Goal: Information Seeking & Learning: Check status

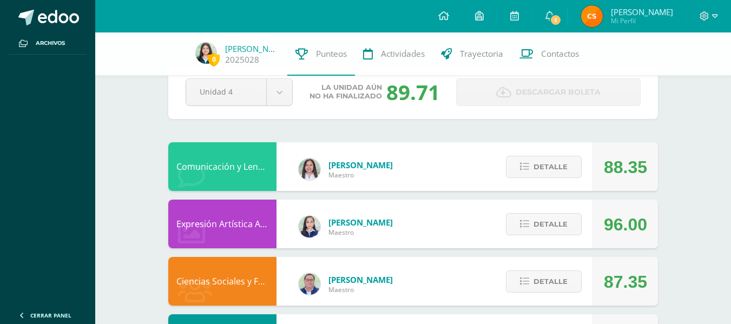
scroll to position [54, 0]
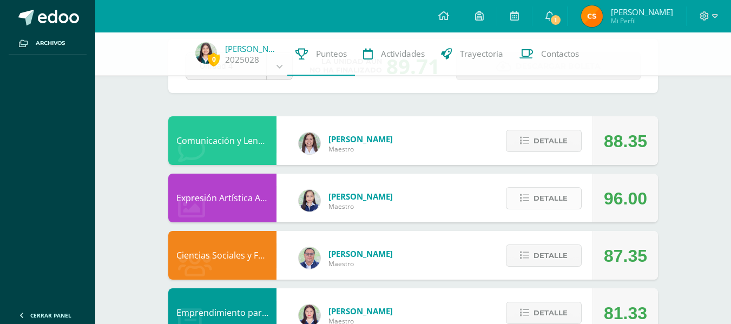
click at [541, 197] on span "Detalle" at bounding box center [550, 198] width 34 height 20
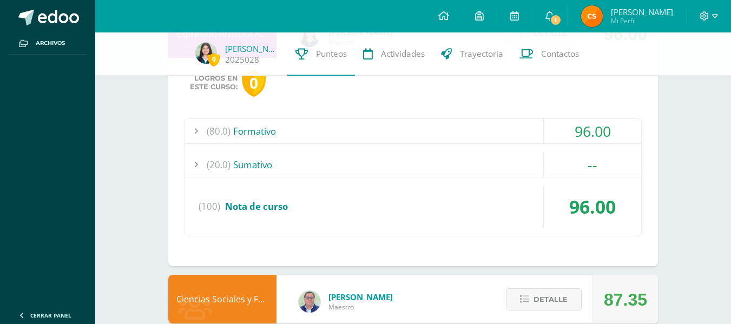
scroll to position [270, 0]
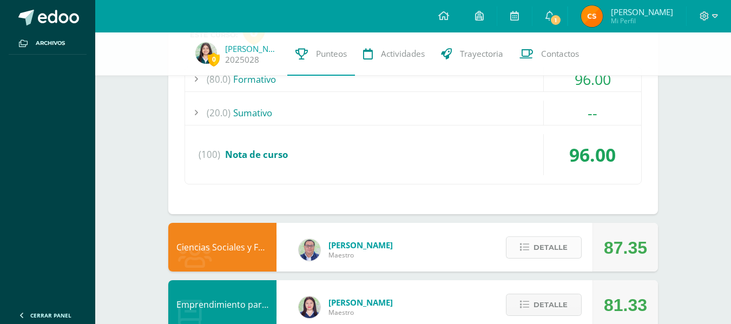
click at [561, 250] on span "Detalle" at bounding box center [550, 247] width 34 height 20
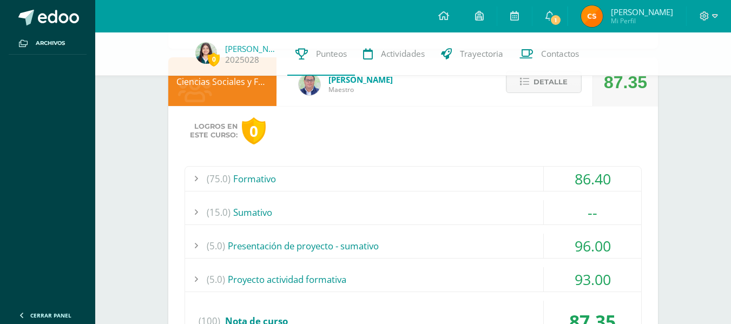
scroll to position [433, 0]
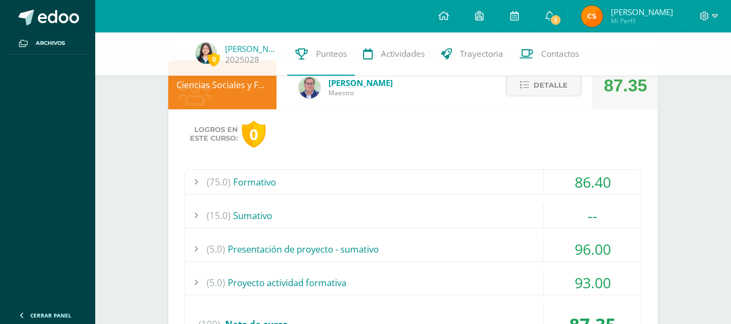
click at [520, 178] on div "(75.0) Formativo" at bounding box center [413, 182] width 456 height 24
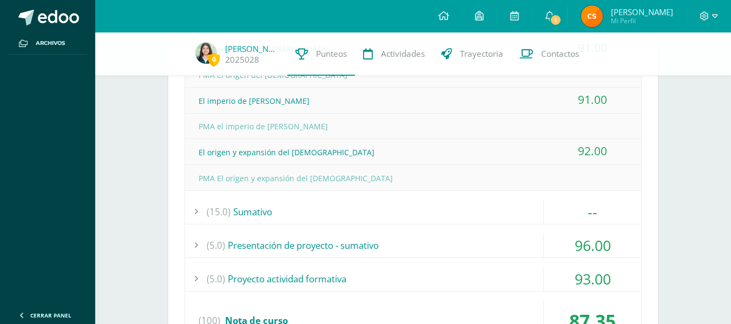
scroll to position [757, 0]
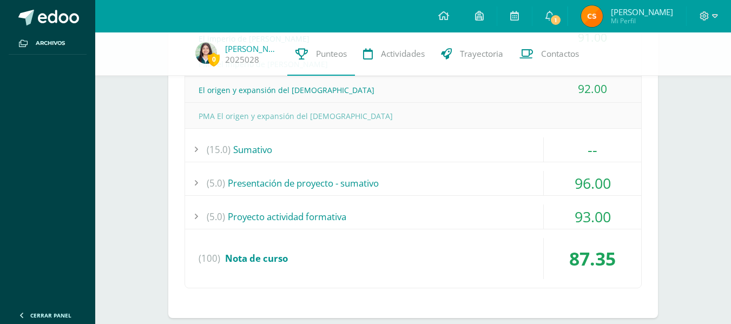
click at [473, 210] on div "(5.0) Proyecto actividad formativa" at bounding box center [413, 216] width 456 height 24
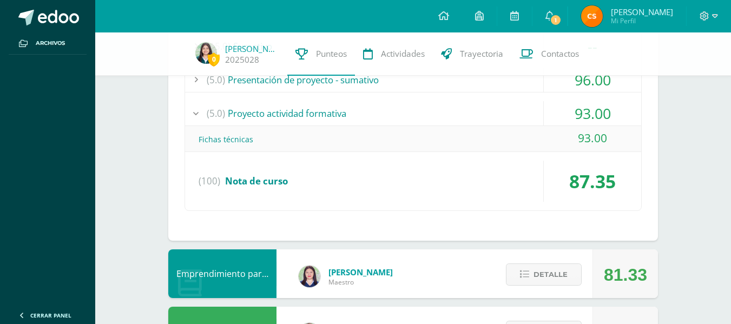
scroll to position [541, 0]
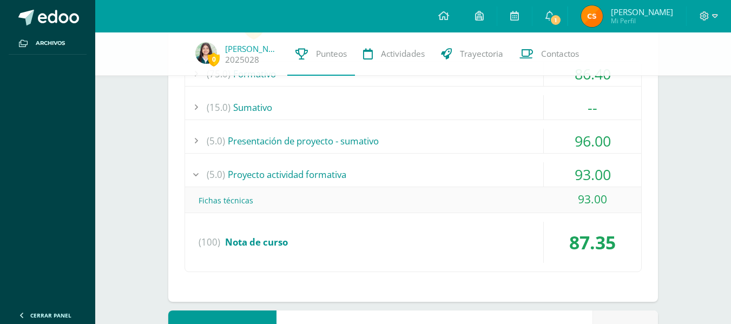
click at [438, 137] on div "(5.0) Presentación de proyecto - sumativo" at bounding box center [413, 141] width 456 height 24
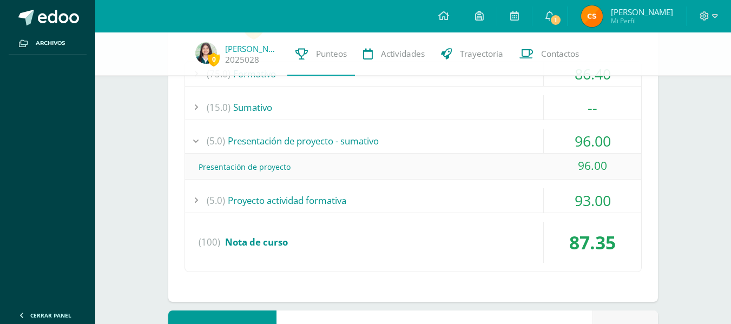
click at [407, 201] on div "(5.0) Proyecto actividad formativa" at bounding box center [413, 200] width 456 height 24
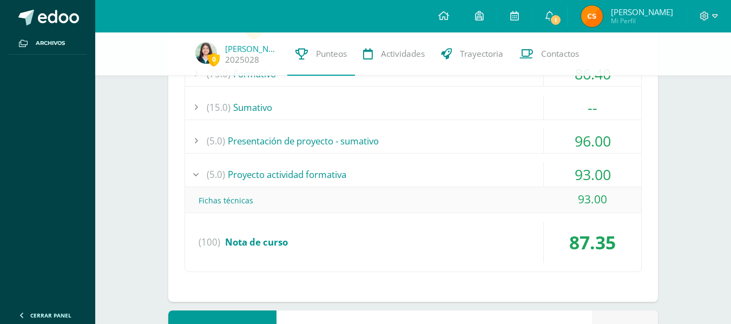
click at [396, 144] on div "(5.0) Presentación de proyecto - sumativo" at bounding box center [413, 141] width 456 height 24
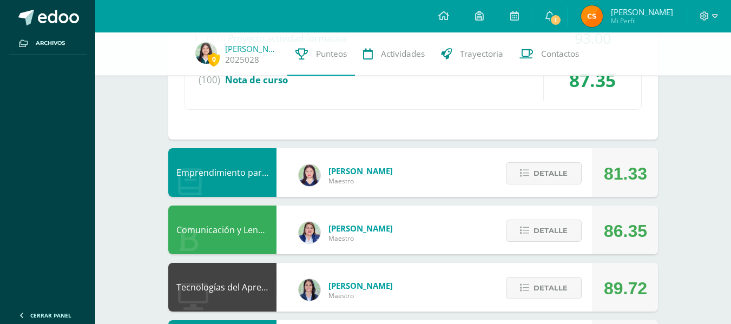
scroll to position [757, 0]
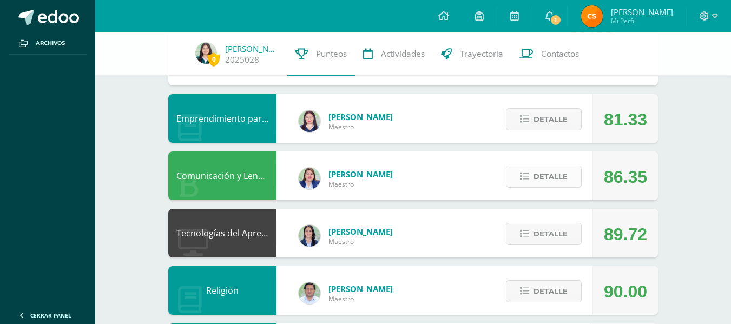
click at [558, 173] on span "Detalle" at bounding box center [550, 177] width 34 height 20
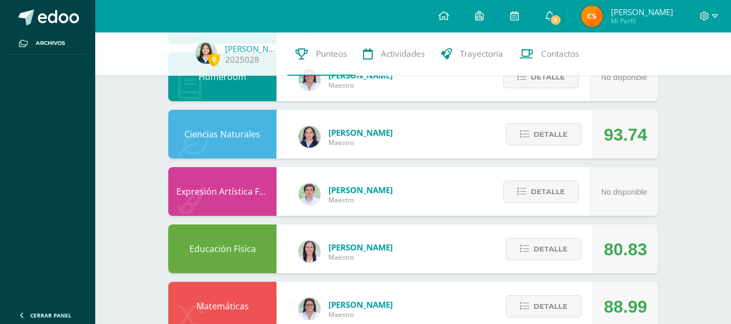
scroll to position [1475, 0]
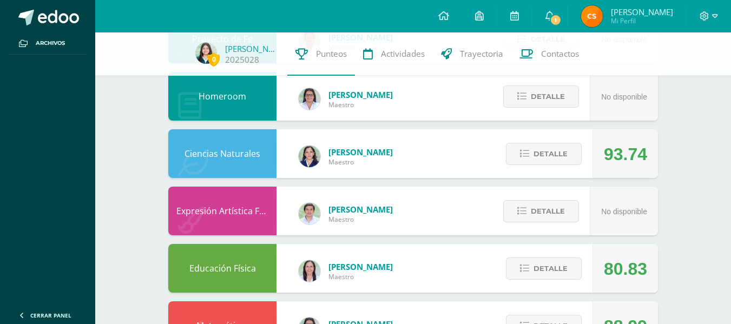
click at [560, 167] on div "Detalle" at bounding box center [540, 153] width 103 height 49
click at [533, 156] on button "Detalle" at bounding box center [544, 154] width 76 height 22
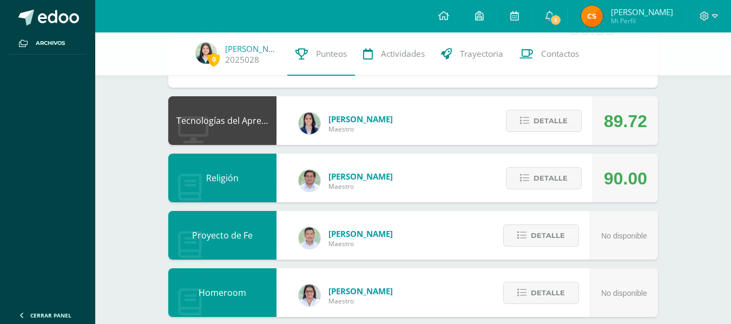
scroll to position [1331, 0]
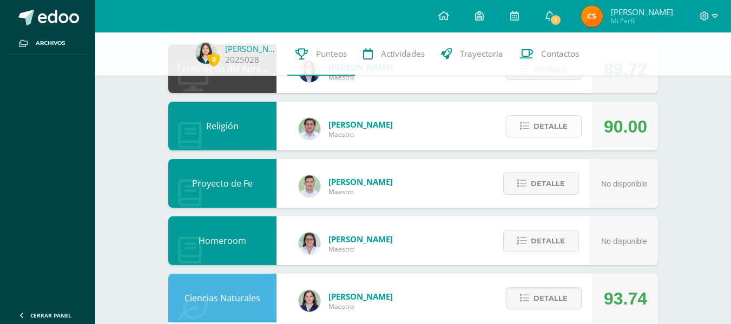
click at [555, 136] on button "Detalle" at bounding box center [544, 126] width 76 height 22
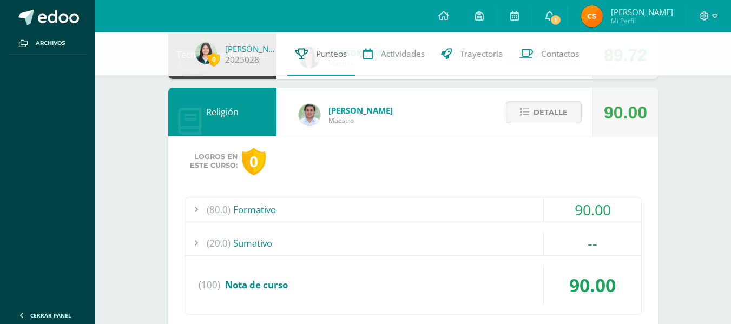
scroll to position [1385, 0]
